Goal: Information Seeking & Learning: Find specific fact

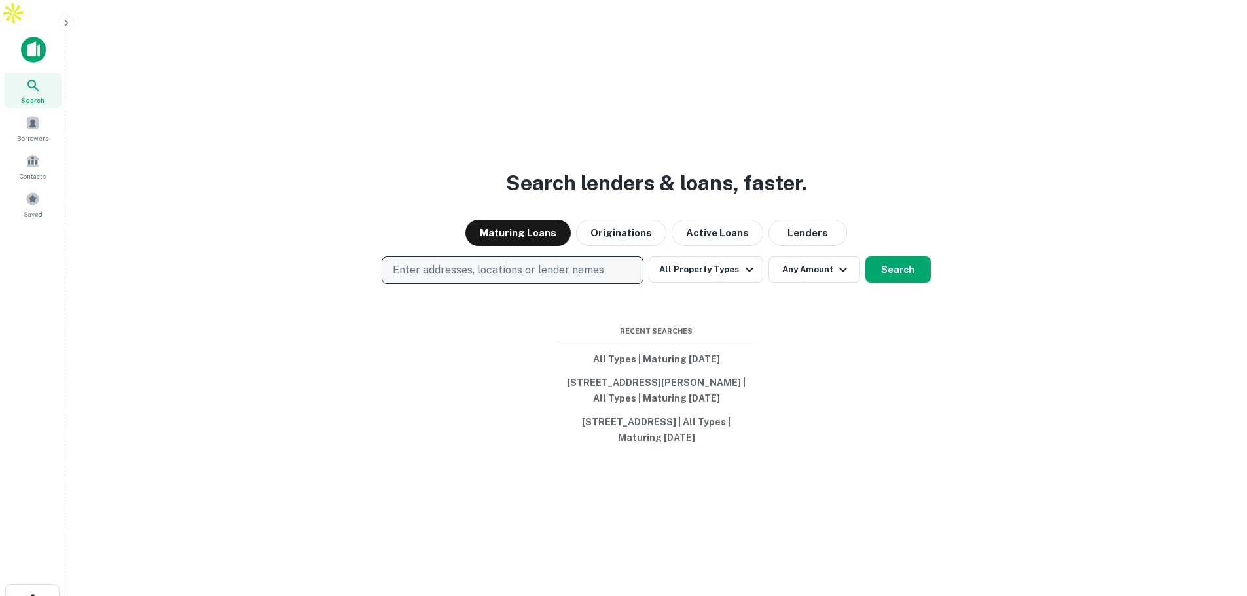
click at [451, 262] on p "Enter addresses, locations or lender names" at bounding box center [498, 270] width 211 height 16
drag, startPoint x: 429, startPoint y: 252, endPoint x: 360, endPoint y: 303, distance: 86.1
click at [360, 303] on div "Search lenders & loans, faster. Maturing Loans Originations Active Loans Lender…" at bounding box center [656, 356] width 1160 height 596
click at [414, 262] on p "Enter addresses, locations or lender names" at bounding box center [498, 270] width 211 height 16
type input "**********"
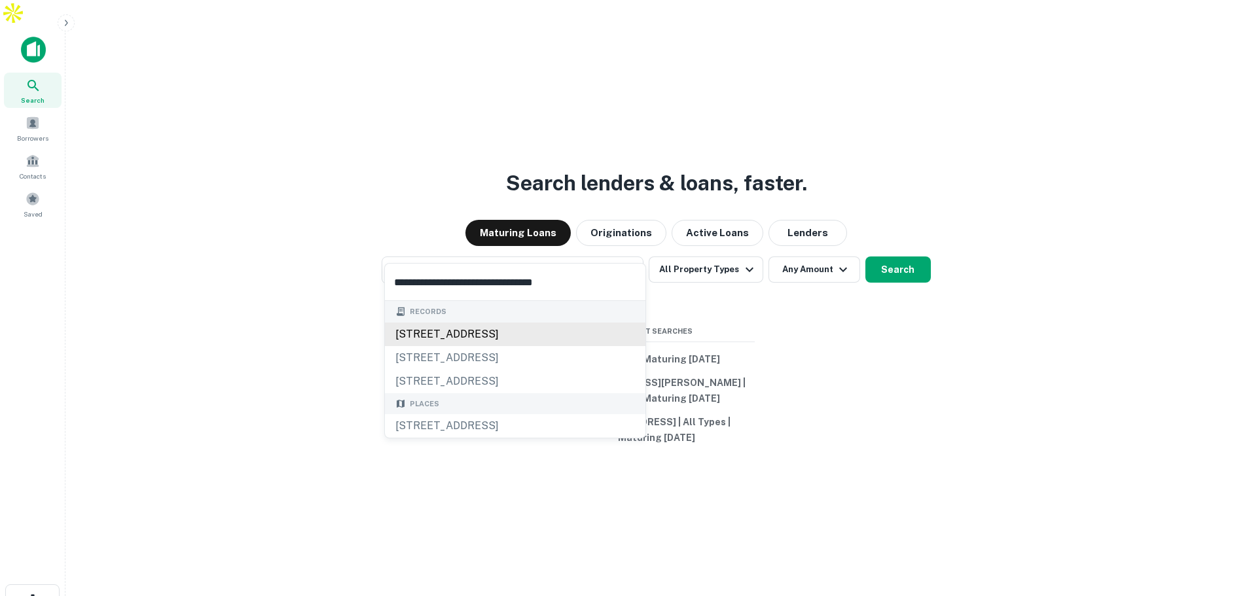
click at [527, 330] on div "13100 seminole blvd, largo, fl, 33778" at bounding box center [515, 335] width 260 height 24
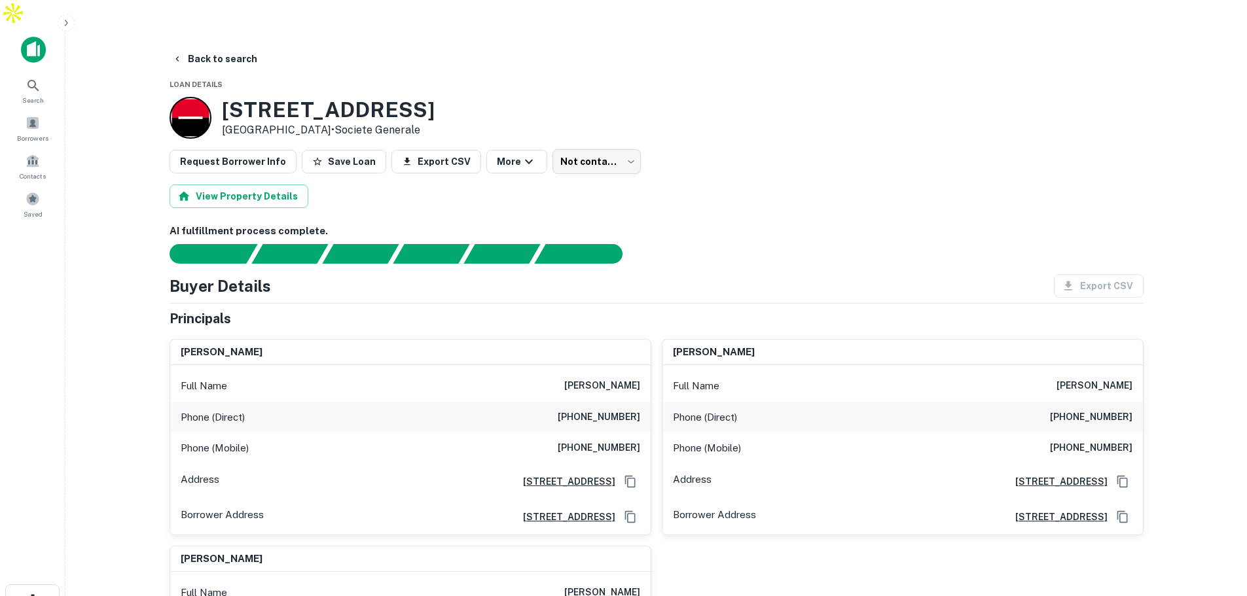
click at [866, 185] on div "View Property Details" at bounding box center [657, 197] width 974 height 24
click at [747, 224] on h6 "AI fulfillment process complete." at bounding box center [657, 231] width 974 height 15
click at [609, 378] on h6 "sidney dinow" at bounding box center [602, 386] width 76 height 16
click at [46, 73] on div "Search" at bounding box center [33, 90] width 58 height 35
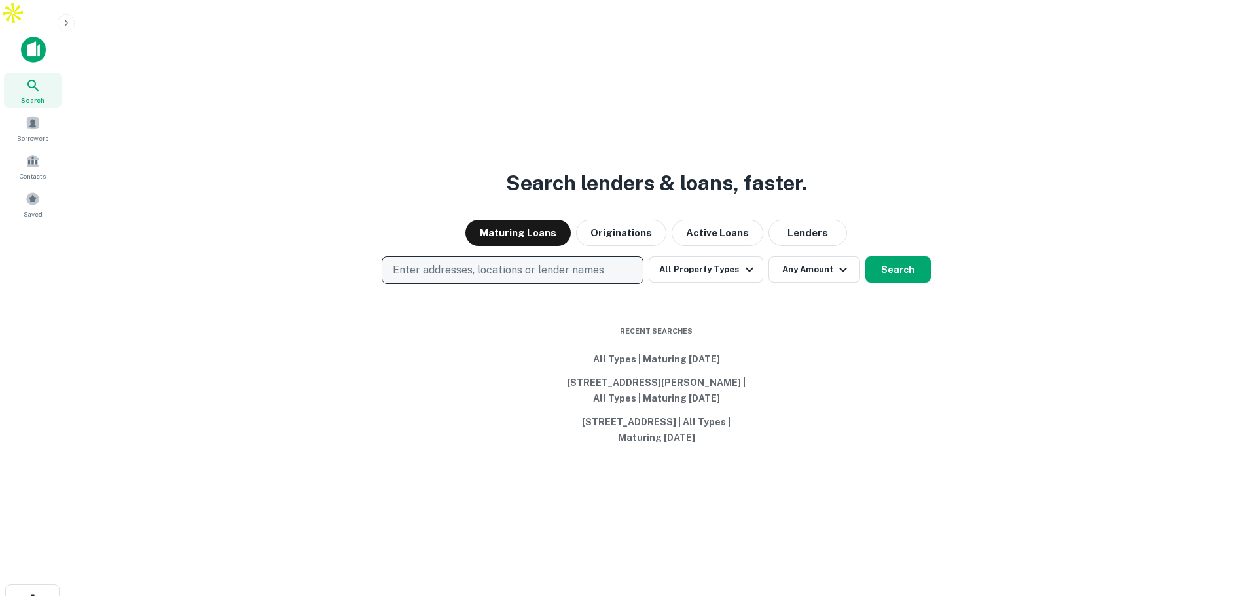
click at [457, 257] on button "Enter addresses, locations or lender names" at bounding box center [513, 270] width 262 height 27
click at [471, 262] on p "Enter addresses, locations or lender names" at bounding box center [498, 270] width 211 height 16
click at [300, 257] on div "Enter addresses, locations or lender names All Property Types Any Amount Search" at bounding box center [656, 270] width 1160 height 27
click at [524, 262] on p "Enter addresses, locations or lender names" at bounding box center [498, 270] width 211 height 16
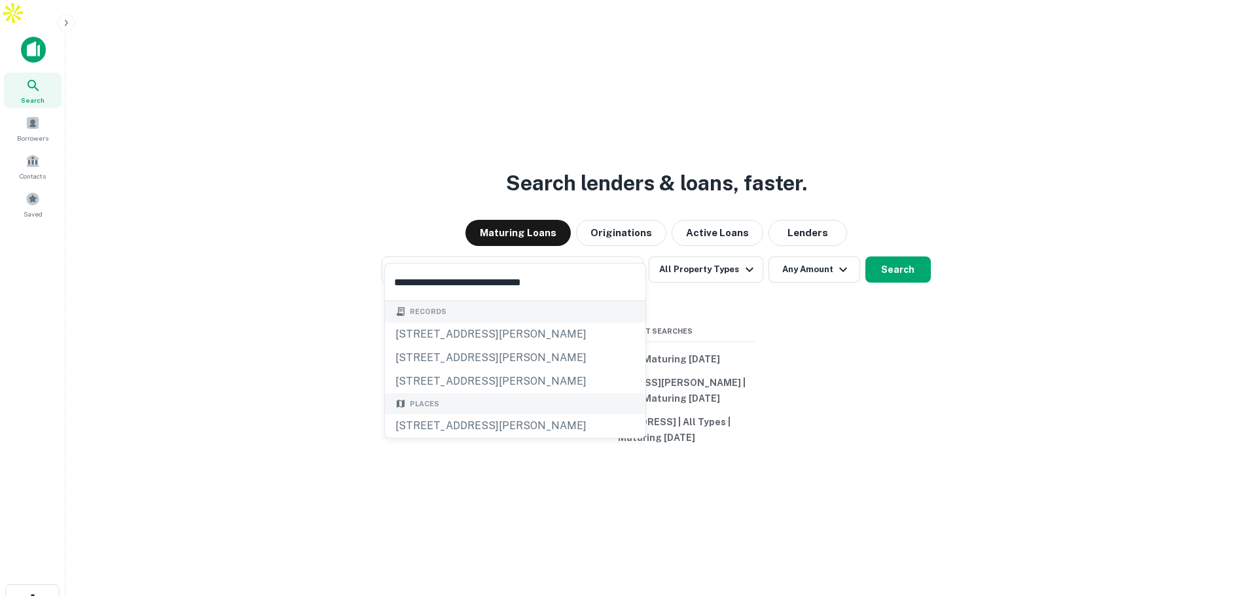
type input "**********"
click at [922, 261] on div "Search lenders & loans, faster. Maturing Loans Originations Active Loans Lender…" at bounding box center [656, 356] width 1160 height 596
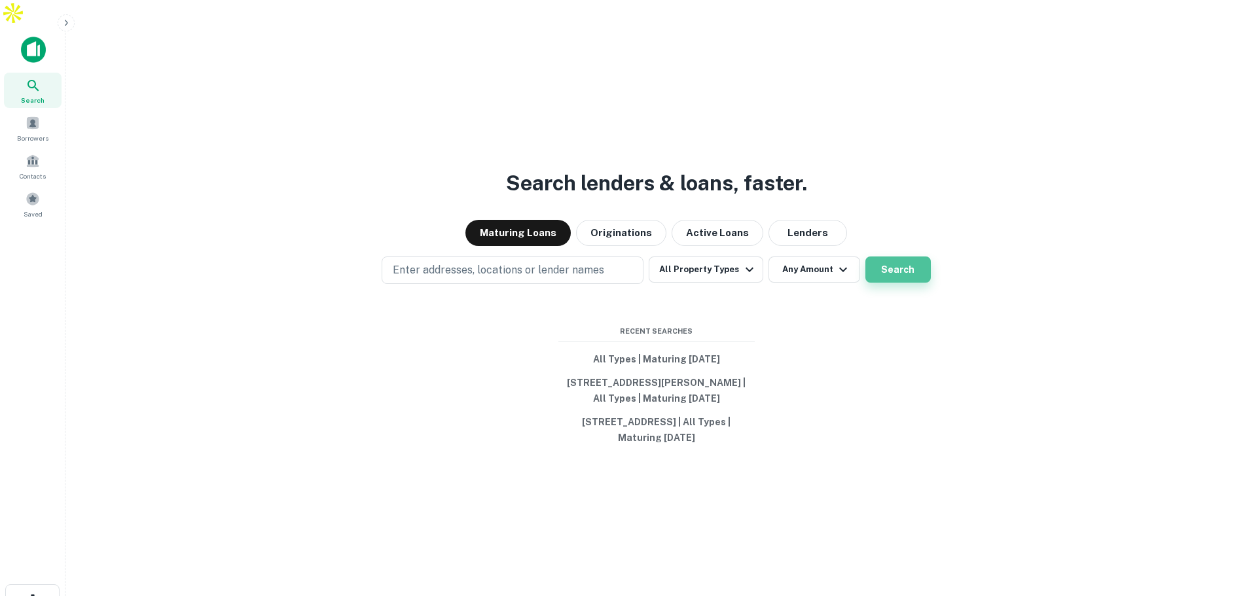
click at [914, 257] on button "Search" at bounding box center [897, 270] width 65 height 26
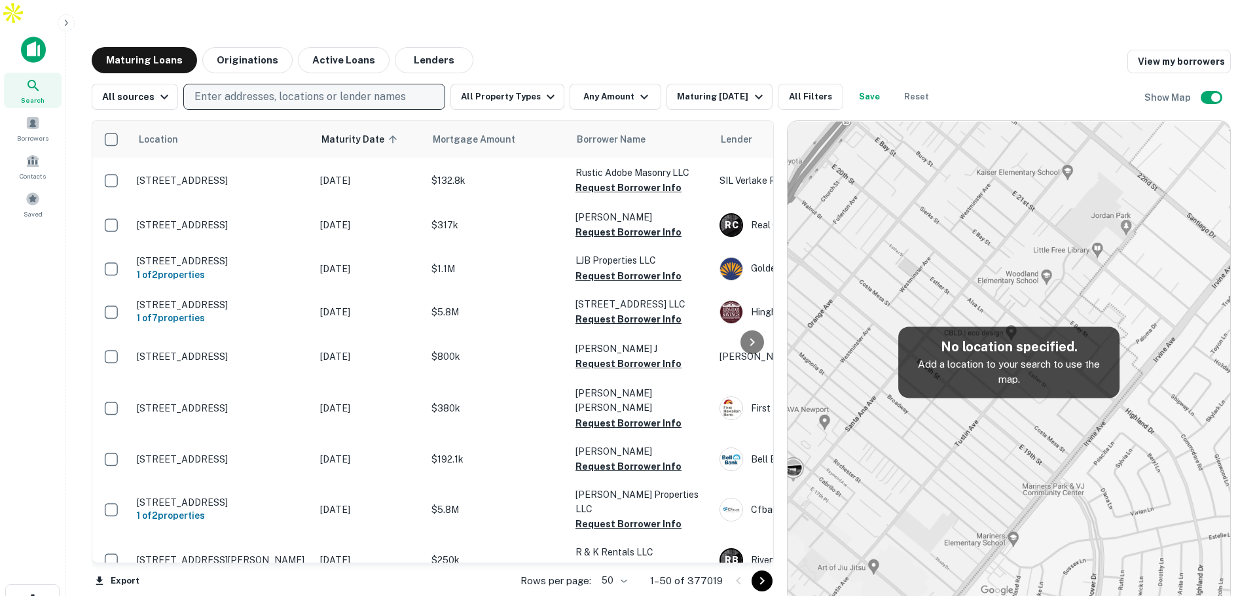
click at [245, 89] on p "Enter addresses, locations or lender names" at bounding box center [299, 97] width 211 height 16
type input "**********"
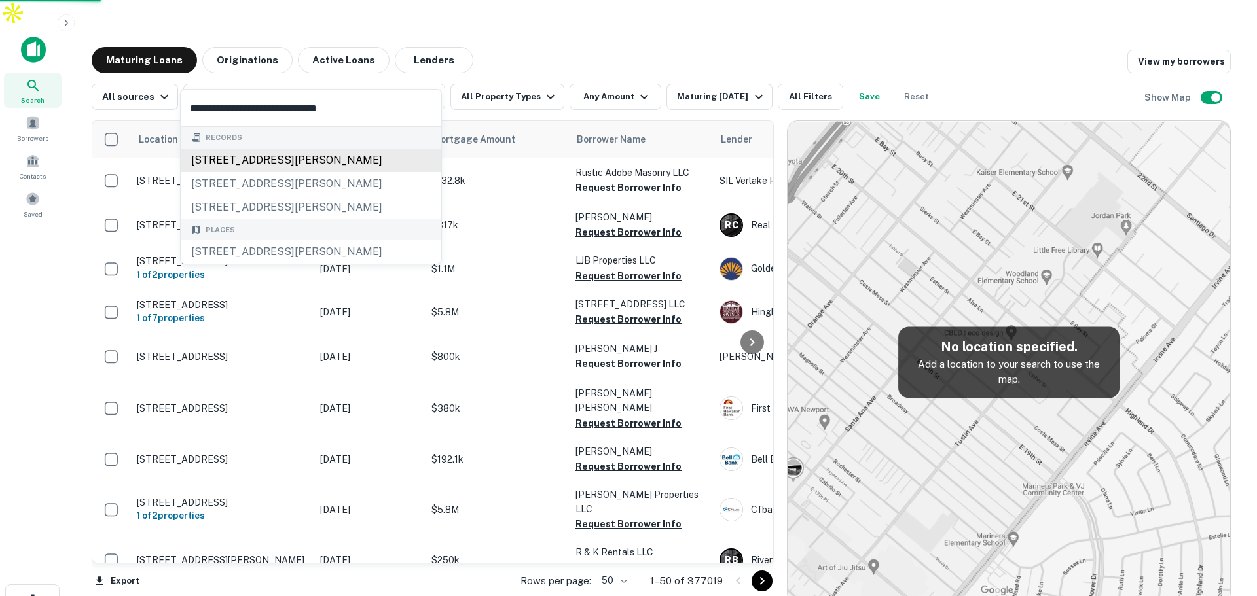
click at [223, 163] on div "2201 w swann ave, tampa, fl, 33606" at bounding box center [311, 161] width 260 height 24
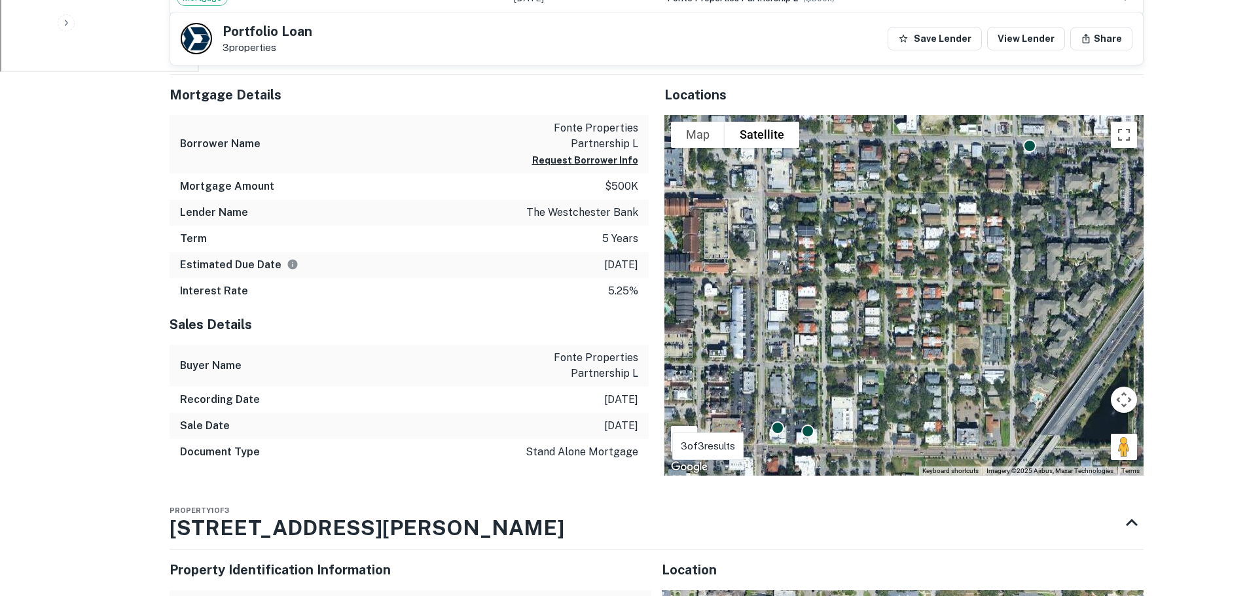
scroll to position [654, 0]
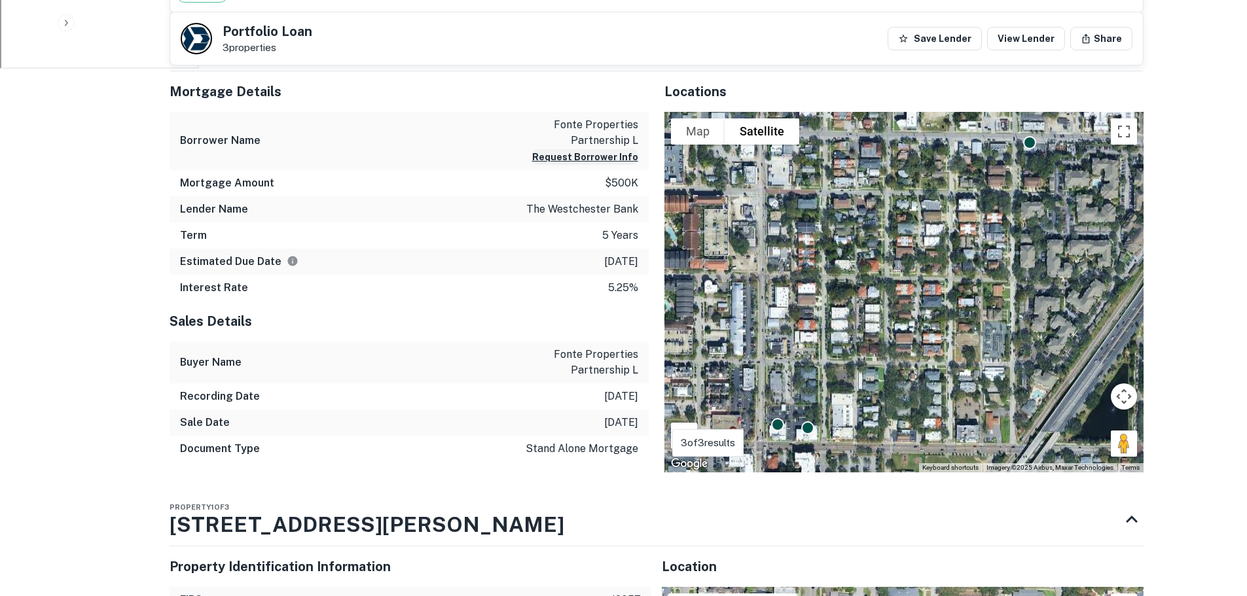
click at [563, 149] on button "Request Borrower Info" at bounding box center [585, 157] width 106 height 16
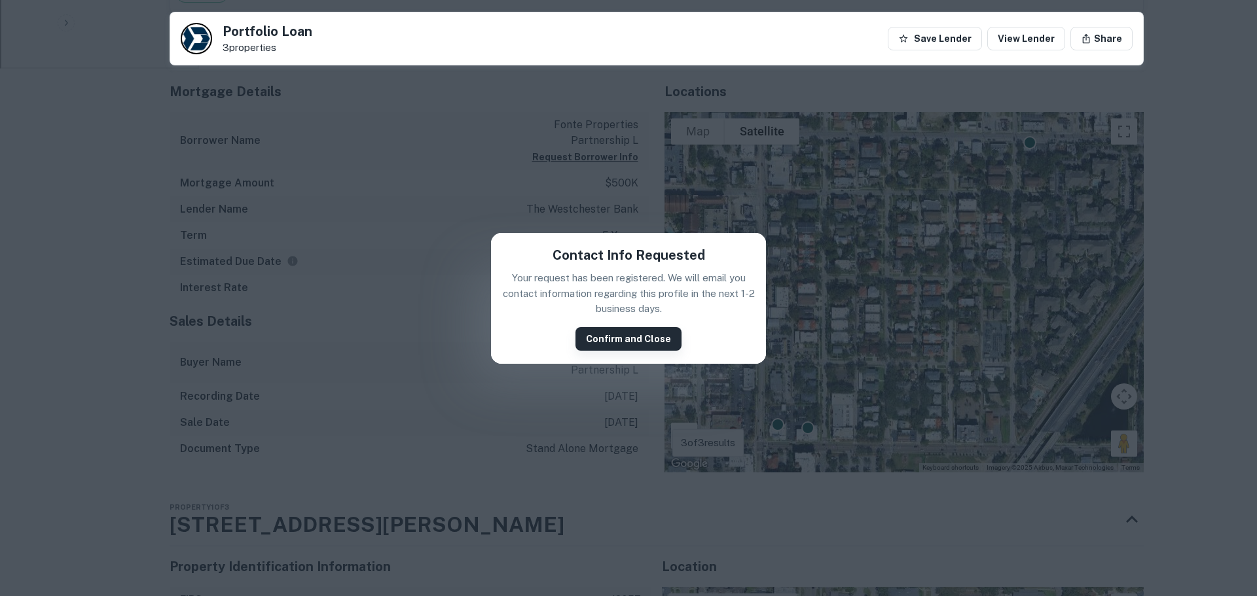
click at [611, 337] on button "Confirm and Close" at bounding box center [628, 339] width 106 height 24
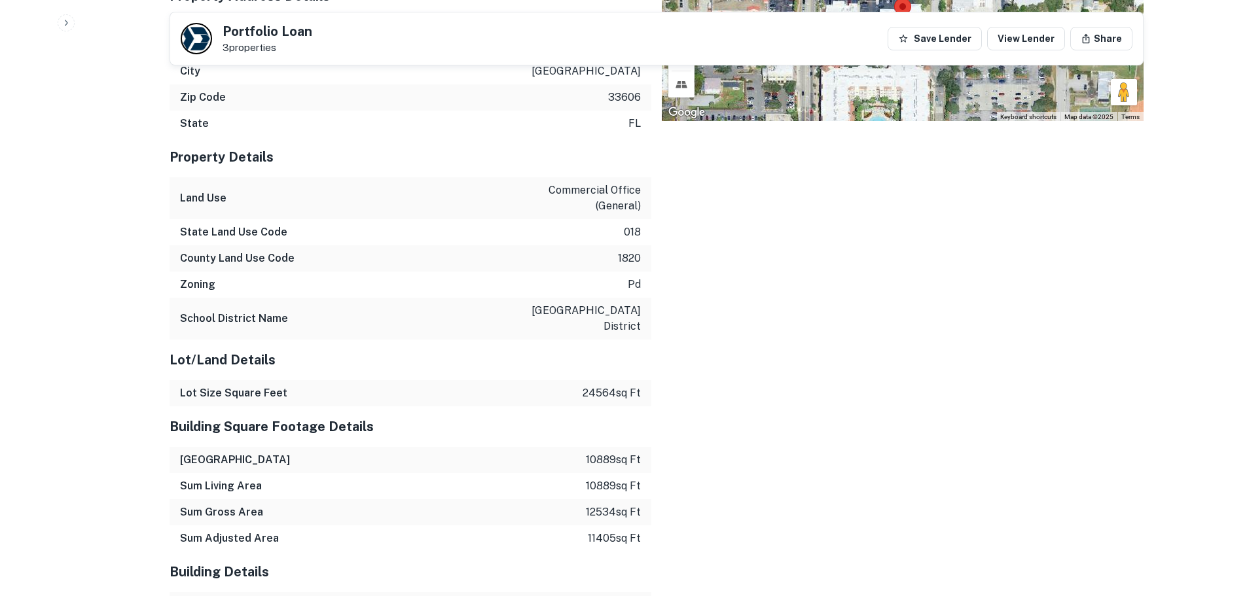
scroll to position [0, 0]
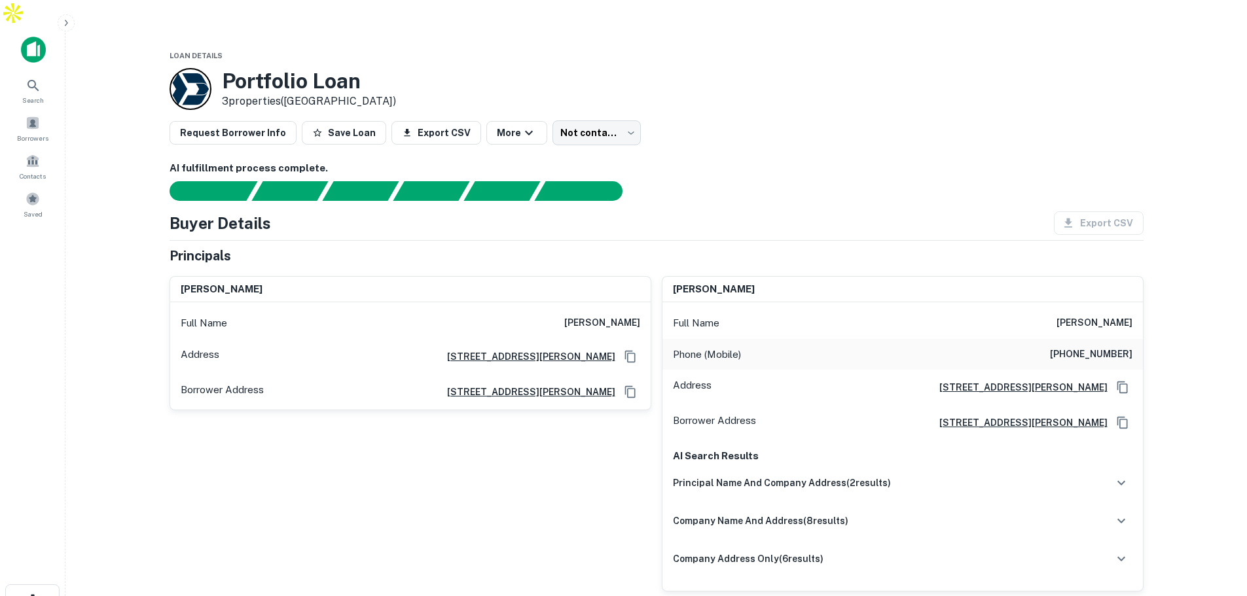
click at [1213, 336] on main "Loan Details Portfolio Loan 3 properties ([GEOGRAPHIC_DATA]) Request Borrower I…" at bounding box center [655, 324] width 1181 height 596
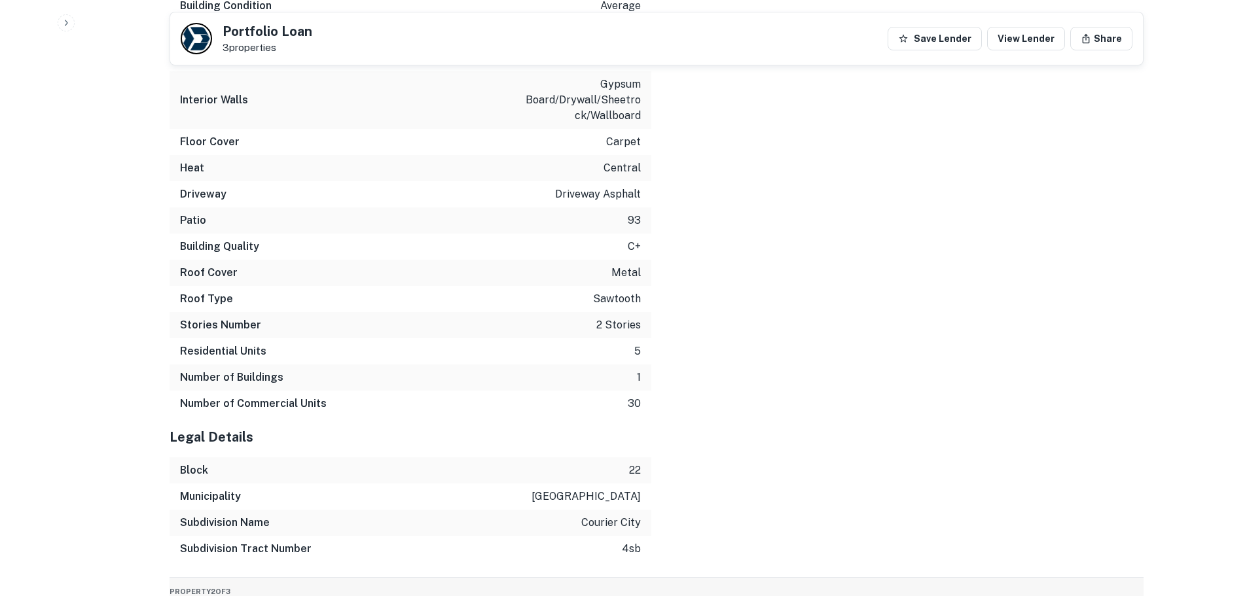
scroll to position [2579, 0]
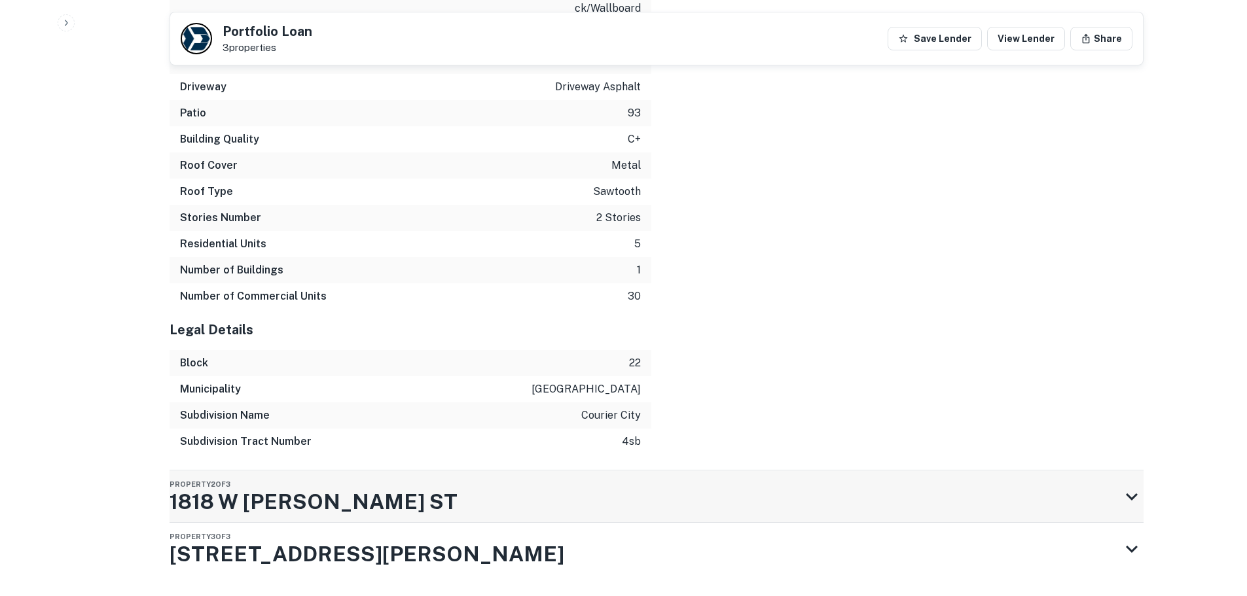
click at [296, 486] on h3 "1818 W [PERSON_NAME] ST" at bounding box center [314, 501] width 288 height 31
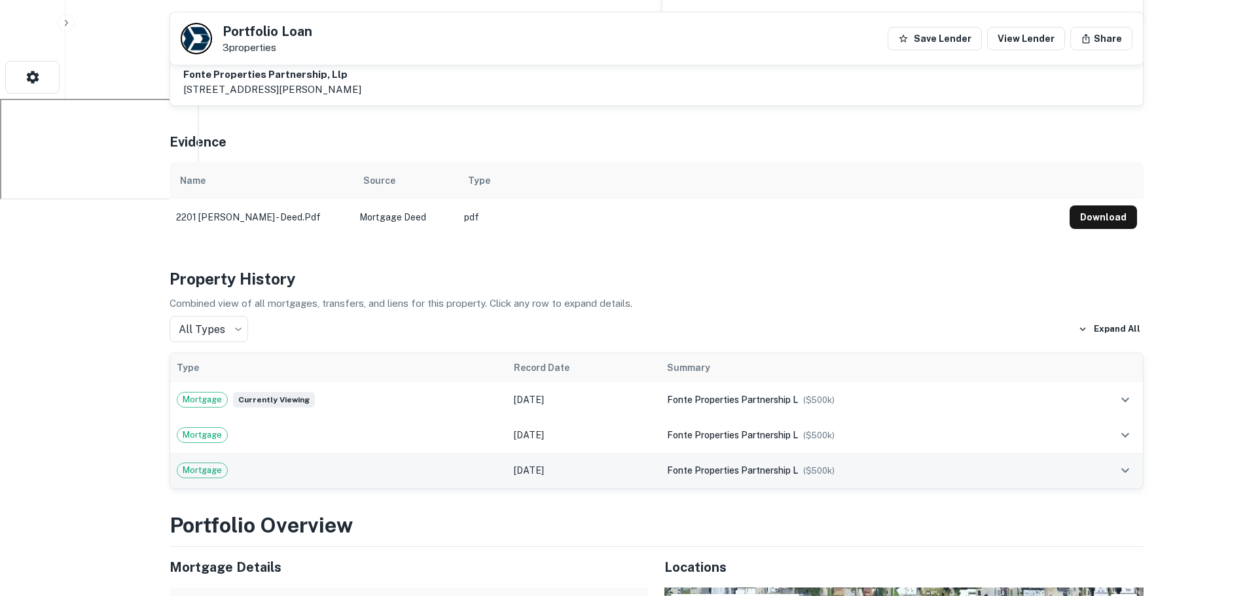
scroll to position [720, 0]
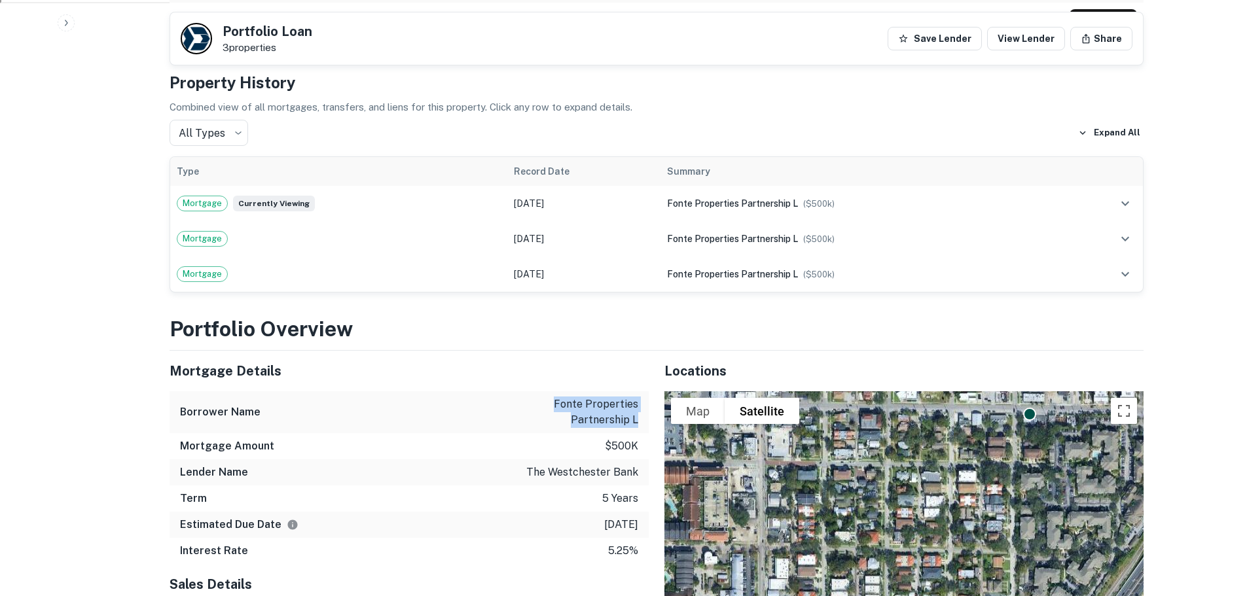
drag, startPoint x: 548, startPoint y: 377, endPoint x: 635, endPoint y: 396, distance: 89.1
click at [635, 397] on p "fonte properties partnership l" at bounding box center [579, 412] width 118 height 31
copy p "fonte properties partnership l"
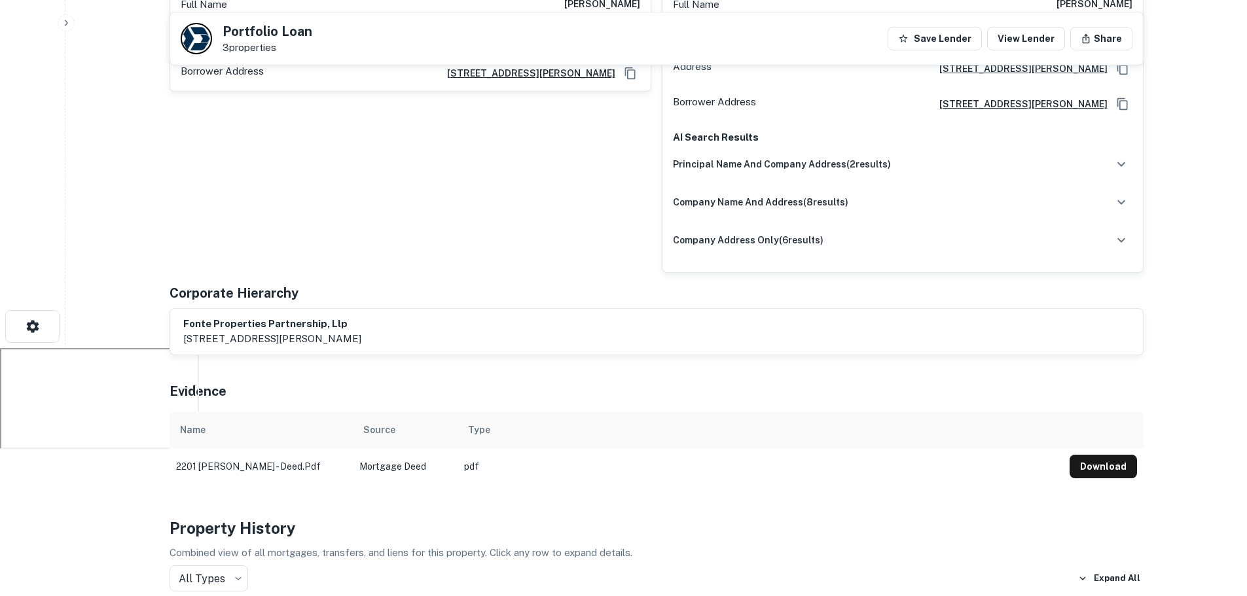
scroll to position [0, 0]
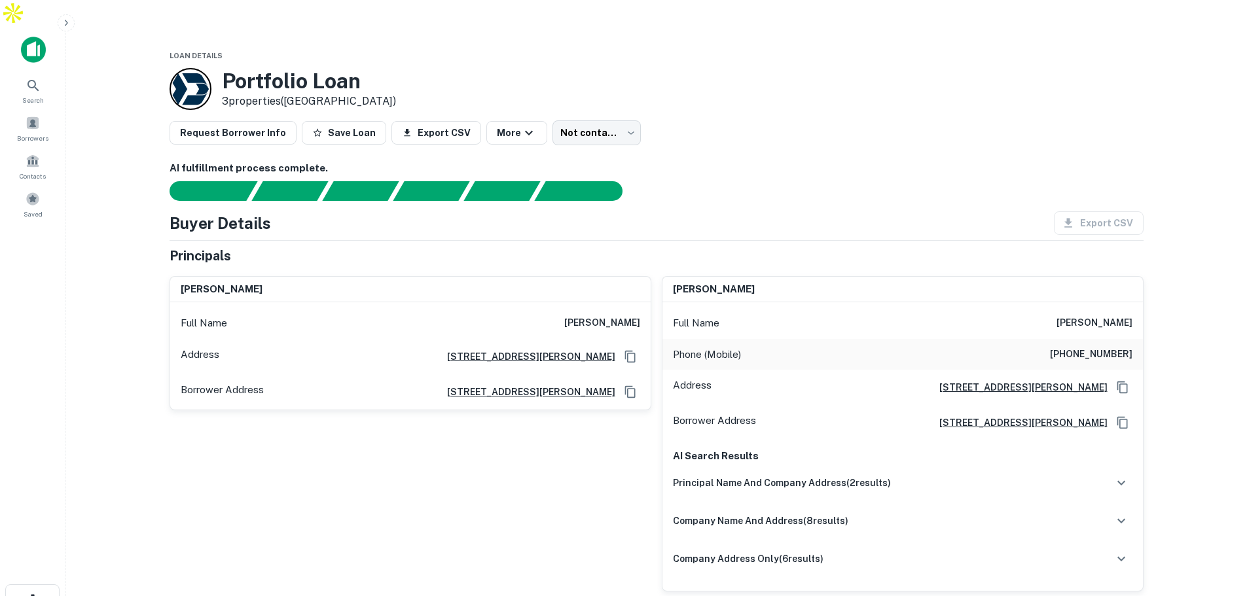
click at [1164, 283] on main "Loan Details Portfolio Loan 3 properties ([GEOGRAPHIC_DATA]) Request Borrower I…" at bounding box center [655, 324] width 1181 height 596
click at [1169, 312] on main "Loan Details Portfolio Loan 3 properties ([GEOGRAPHIC_DATA]) Request Borrower I…" at bounding box center [655, 324] width 1181 height 596
click at [1109, 469] on div "principal name and company address ( 2 results)" at bounding box center [902, 482] width 459 height 27
